Goal: Navigation & Orientation: Find specific page/section

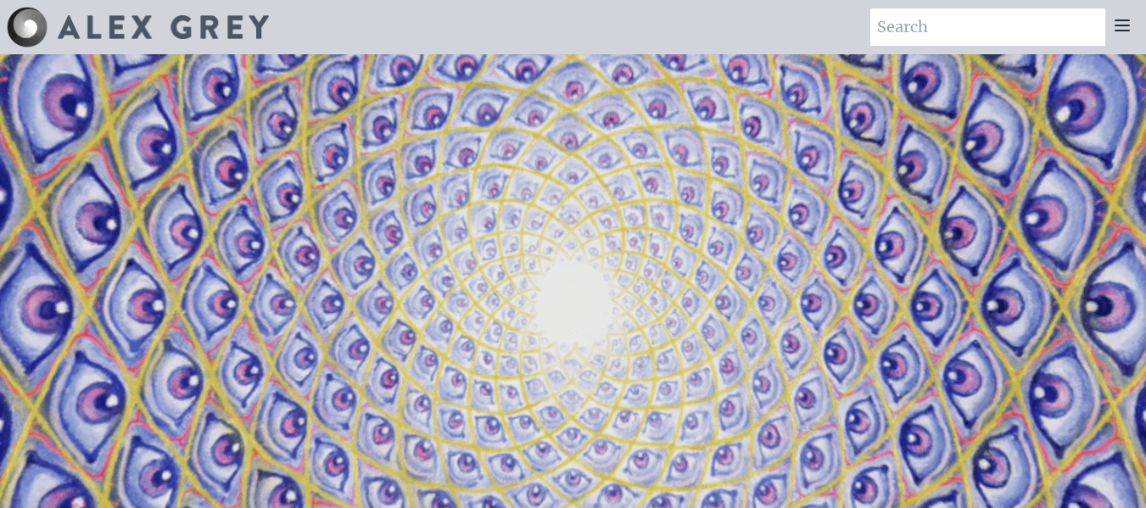
click at [1126, 30] on icon at bounding box center [1123, 25] width 14 height 10
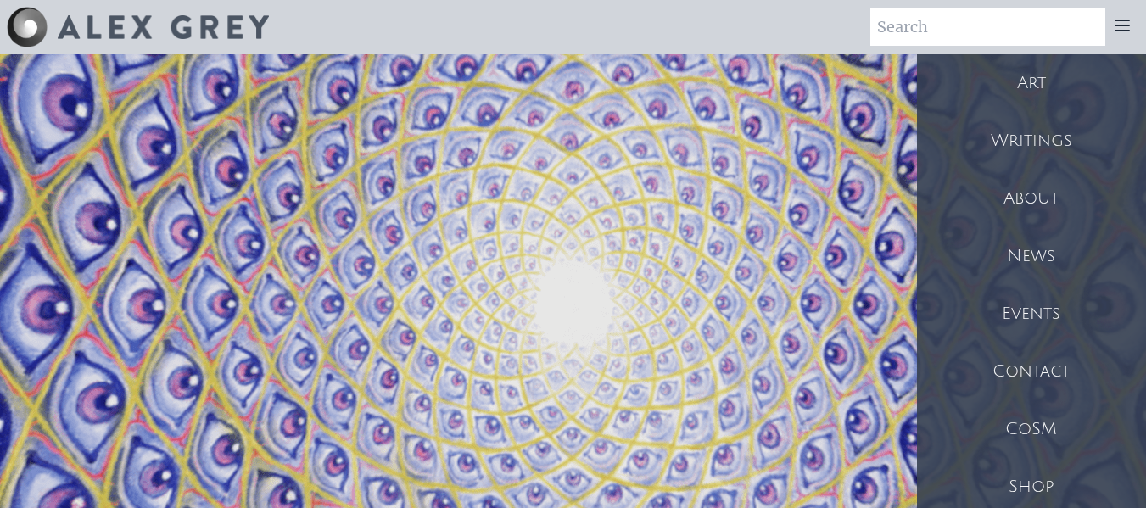
click at [1026, 85] on div "Art" at bounding box center [1031, 83] width 229 height 58
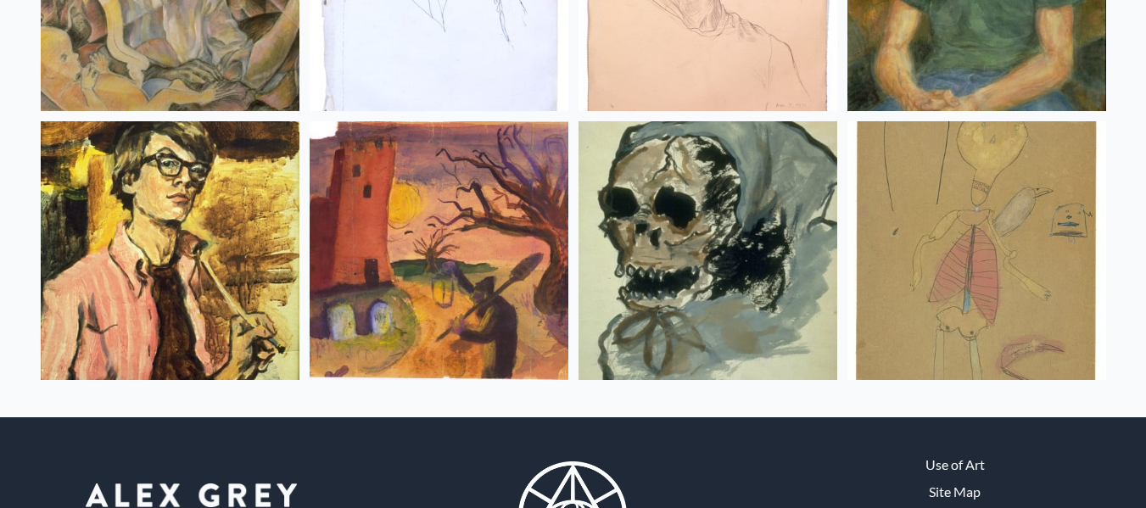
scroll to position [22767, 0]
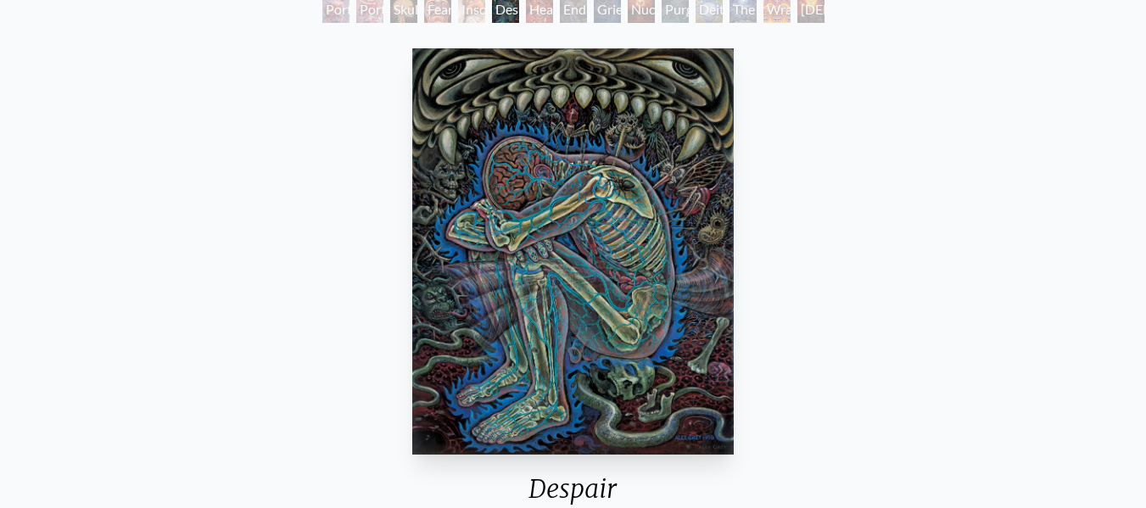
scroll to position [85, 0]
